Goal: Information Seeking & Learning: Learn about a topic

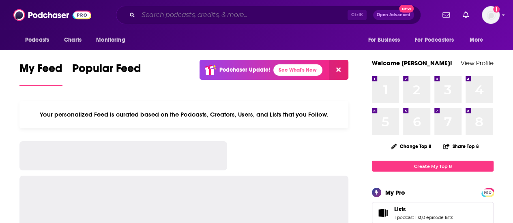
click at [206, 17] on input "Search podcasts, credits, & more..." at bounding box center [242, 15] width 209 height 13
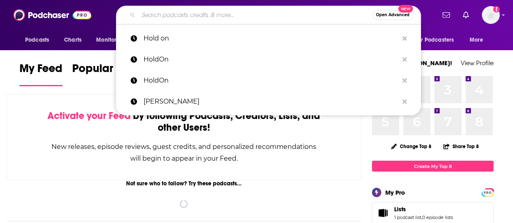
paste input "Soberful podcast"
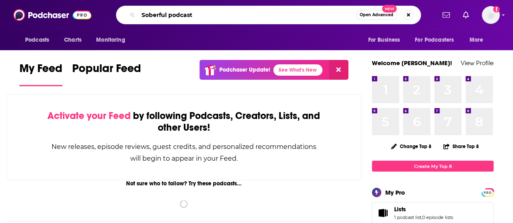
type input "Soberful podcast"
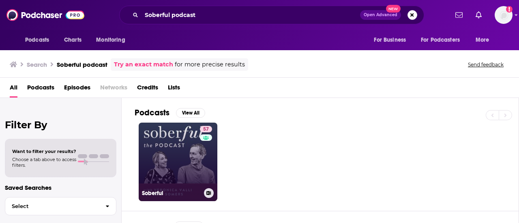
click at [160, 185] on link "57 Soberful" at bounding box center [178, 162] width 79 height 79
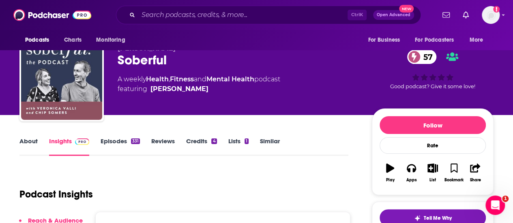
scroll to position [40, 0]
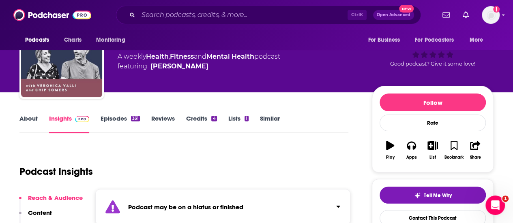
click at [107, 120] on link "Episodes 331" at bounding box center [120, 124] width 39 height 19
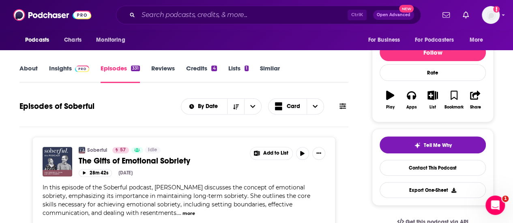
scroll to position [94, 0]
